Goal: Find specific page/section: Find specific page/section

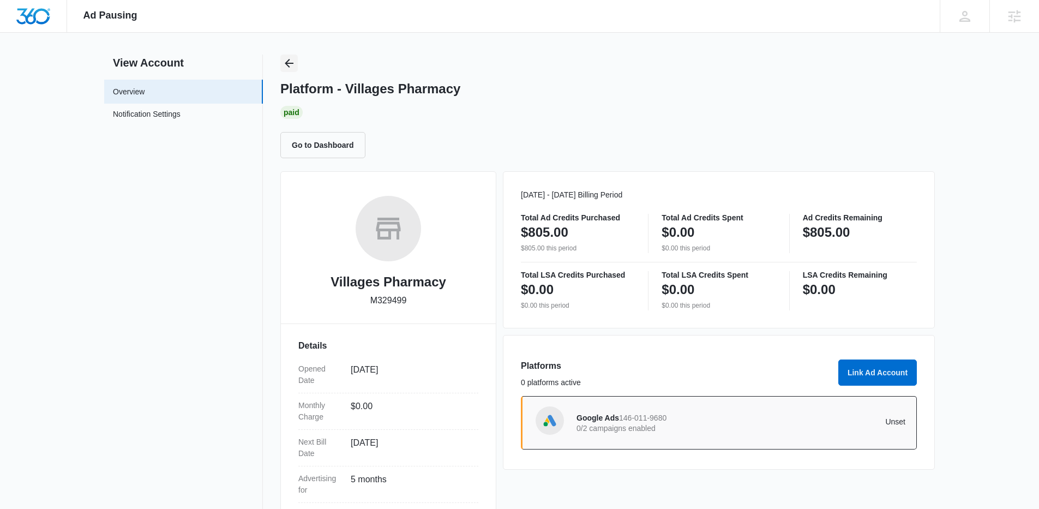
drag, startPoint x: 0, startPoint y: 0, endPoint x: 288, endPoint y: 64, distance: 295.6
click at [288, 64] on icon "Back" at bounding box center [288, 63] width 13 height 13
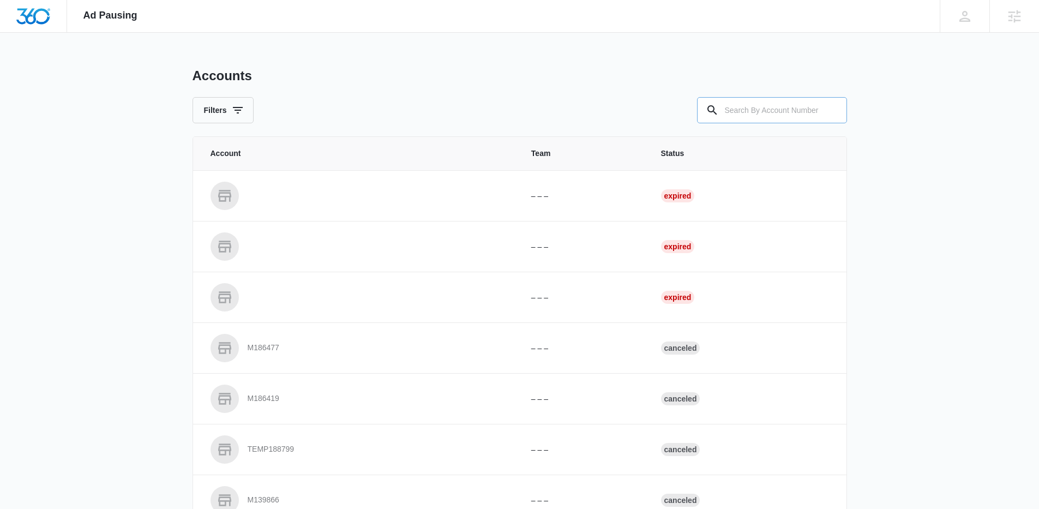
click at [804, 118] on input "text" at bounding box center [772, 110] width 150 height 26
paste input "M26823"
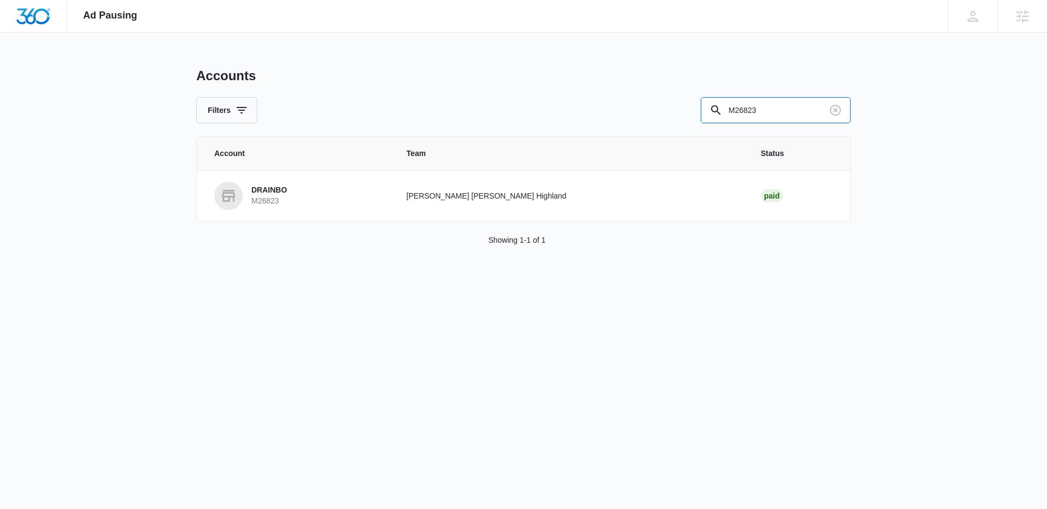
drag, startPoint x: 787, startPoint y: 106, endPoint x: 593, endPoint y: 100, distance: 194.8
click at [605, 98] on div "Filters M26823" at bounding box center [523, 110] width 654 height 26
paste input "3321"
type input "M332123"
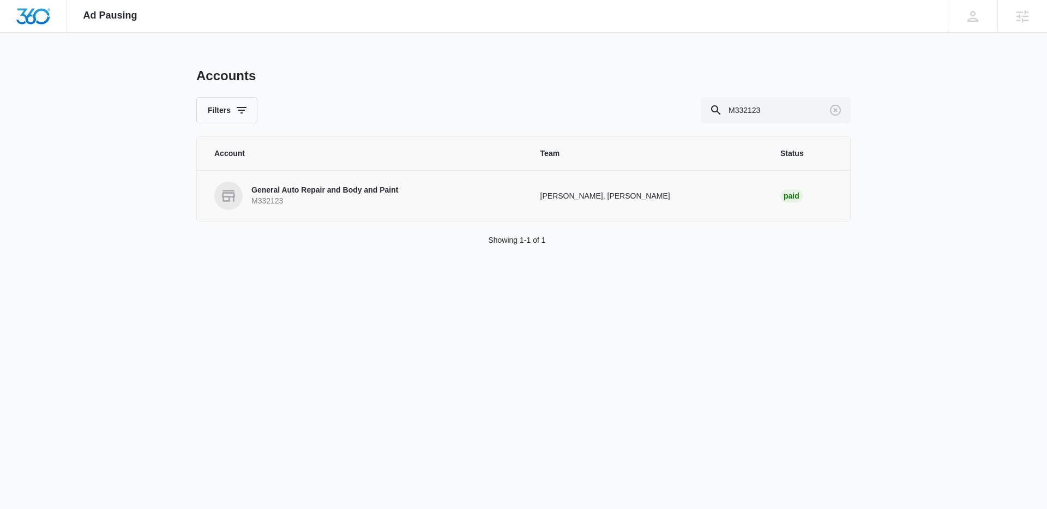
click at [268, 196] on p "M332123" at bounding box center [324, 201] width 147 height 11
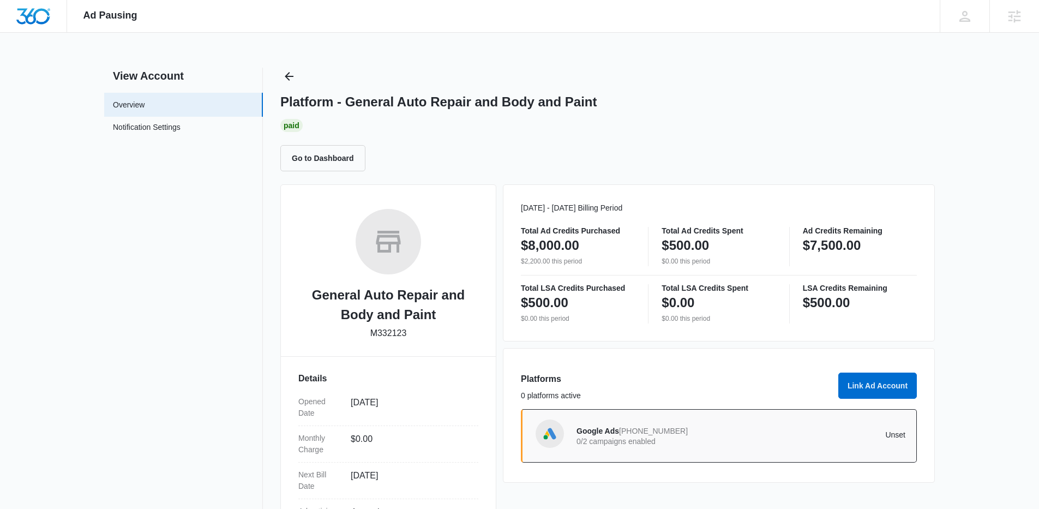
click at [303, 78] on div "Platform - General Auto Repair and Body and Paint Paid Go to Dashboard" at bounding box center [607, 120] width 654 height 104
click at [288, 77] on icon "Back" at bounding box center [288, 76] width 13 height 13
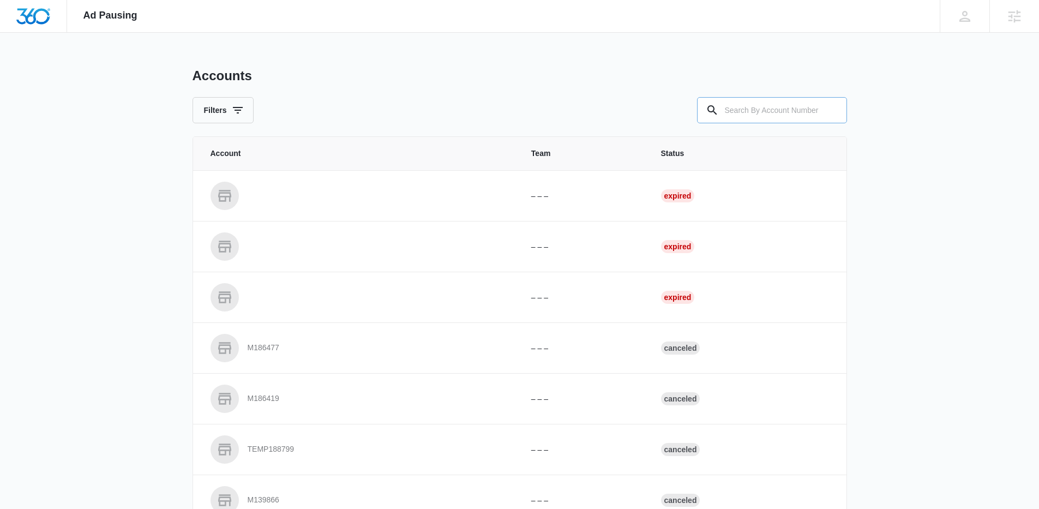
click at [807, 120] on input "text" at bounding box center [772, 110] width 150 height 26
paste input "M339124"
type input "M339124"
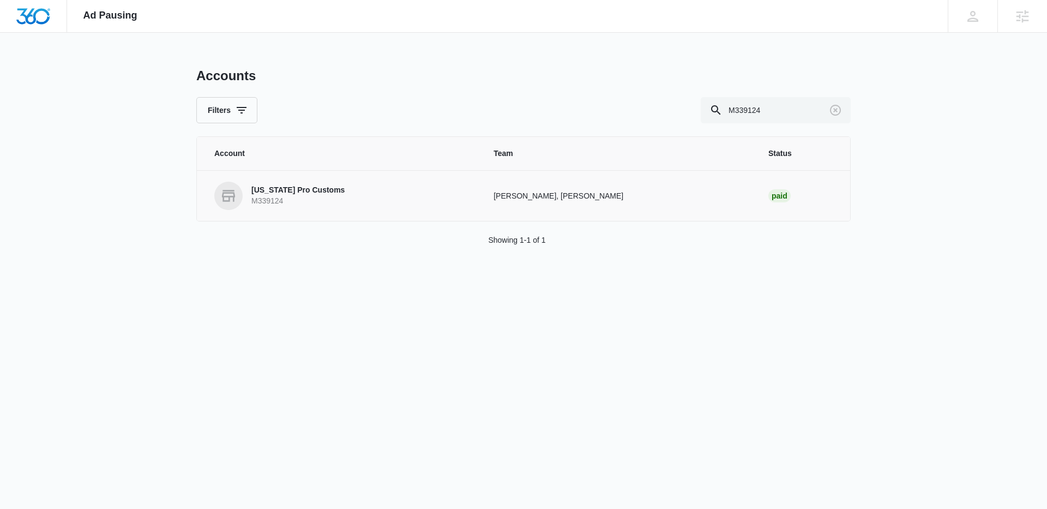
click at [334, 202] on link "[US_STATE] Pro Customs M339124" at bounding box center [340, 196] width 253 height 28
